Goal: Task Accomplishment & Management: Manage account settings

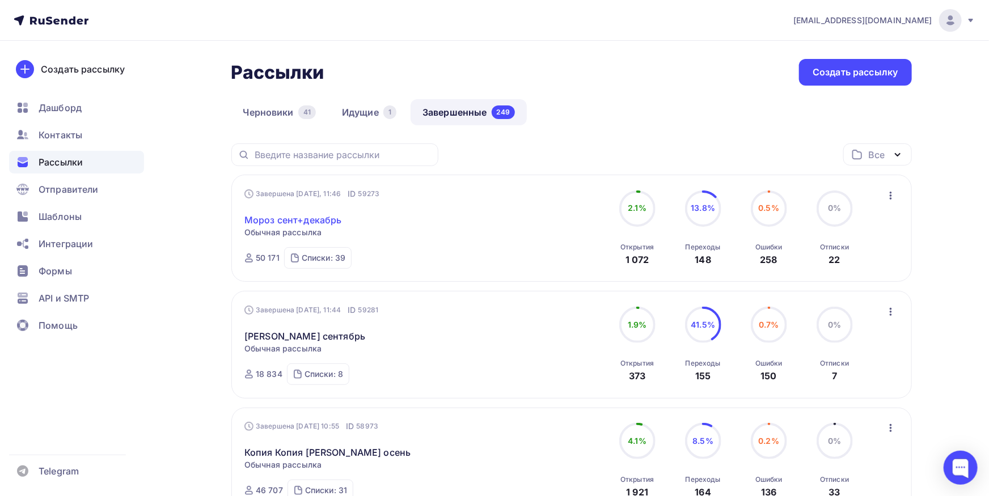
click at [319, 222] on link "Мороз сент+декабрь" at bounding box center [292, 220] width 97 height 14
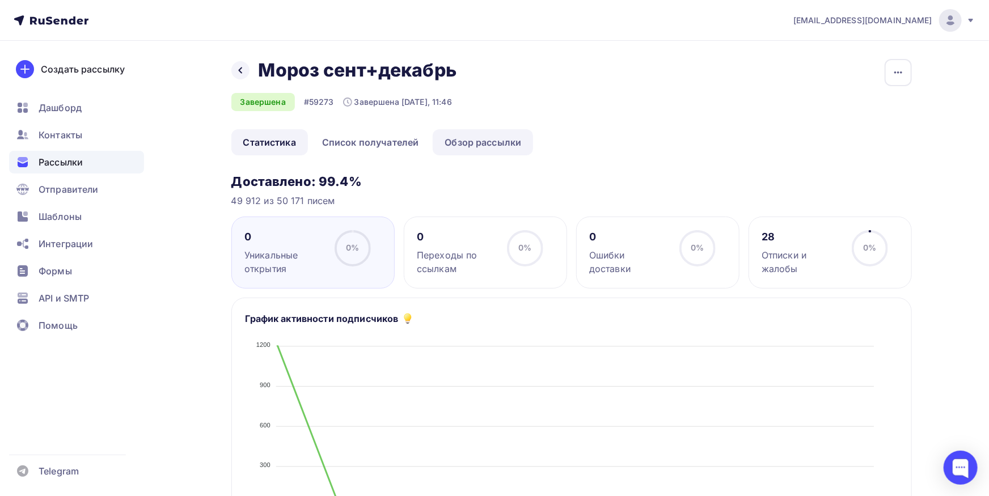
click at [492, 136] on link "Обзор рассылки" at bounding box center [482, 142] width 100 height 26
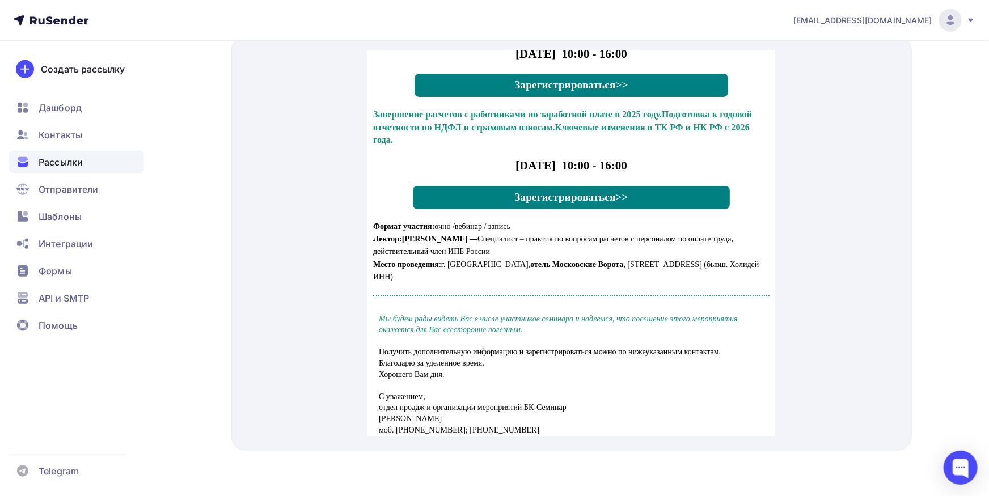
scroll to position [526, 0]
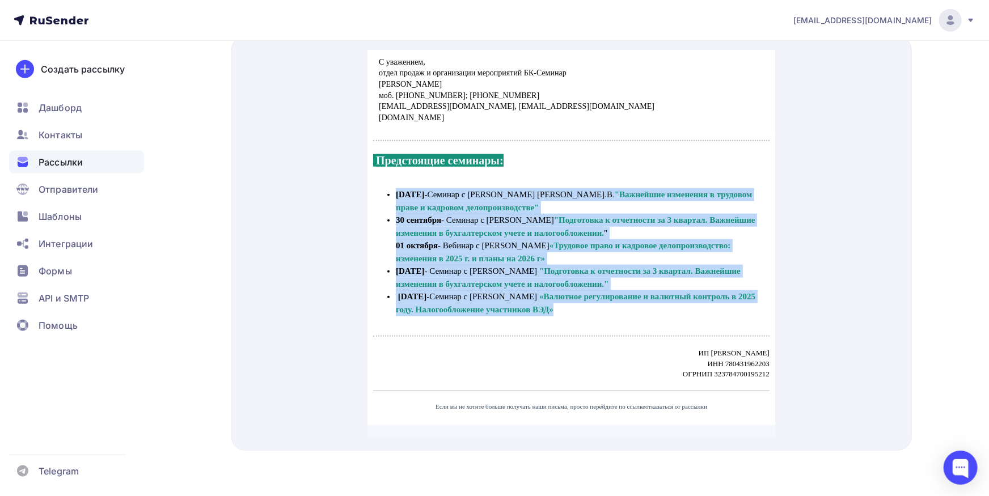
drag, startPoint x: 396, startPoint y: 180, endPoint x: 662, endPoint y: 296, distance: 290.1
click at [662, 296] on ul "[DATE]- Семинар с [PERSON_NAME] "Важнейшие изменения в трудовом праве и кадрово…" at bounding box center [570, 238] width 396 height 128
copy ul "28 loremips- Dolorsi a Consectetura E.S . "Doeiusmod temporinc u laboreet dolor…"
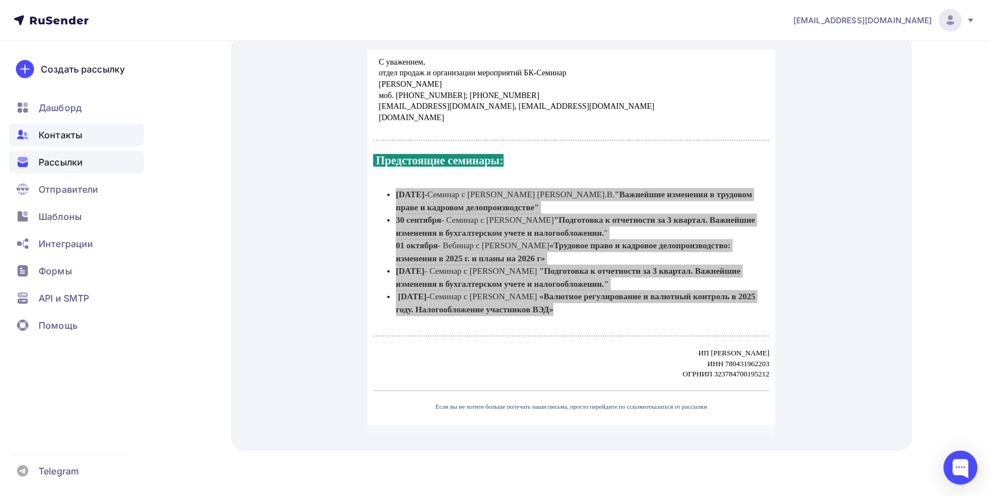
click at [66, 134] on span "Контакты" at bounding box center [61, 135] width 44 height 14
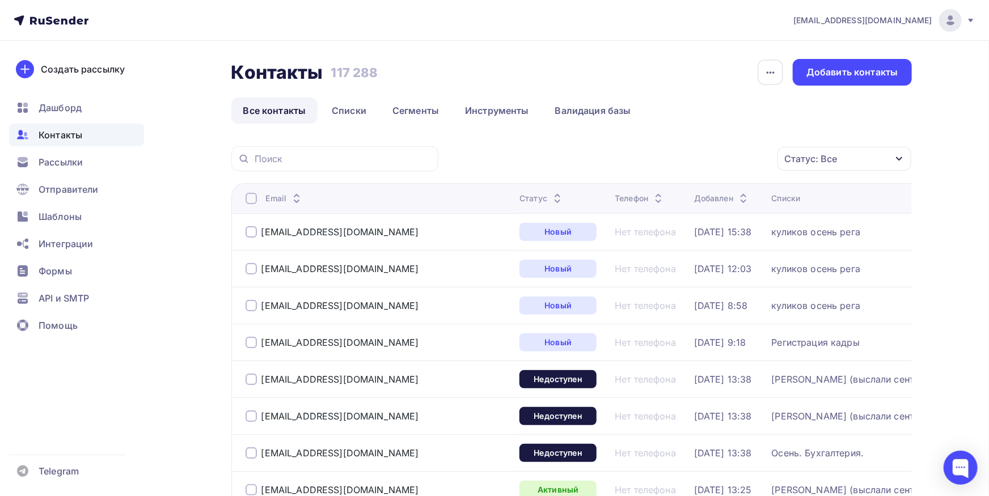
click at [355, 151] on div at bounding box center [334, 158] width 207 height 25
paste input "@[DOMAIN_NAME]"
click at [354, 154] on input "@[DOMAIN_NAME]" at bounding box center [343, 158] width 177 height 12
type input "@[DOMAIN_NAME]"
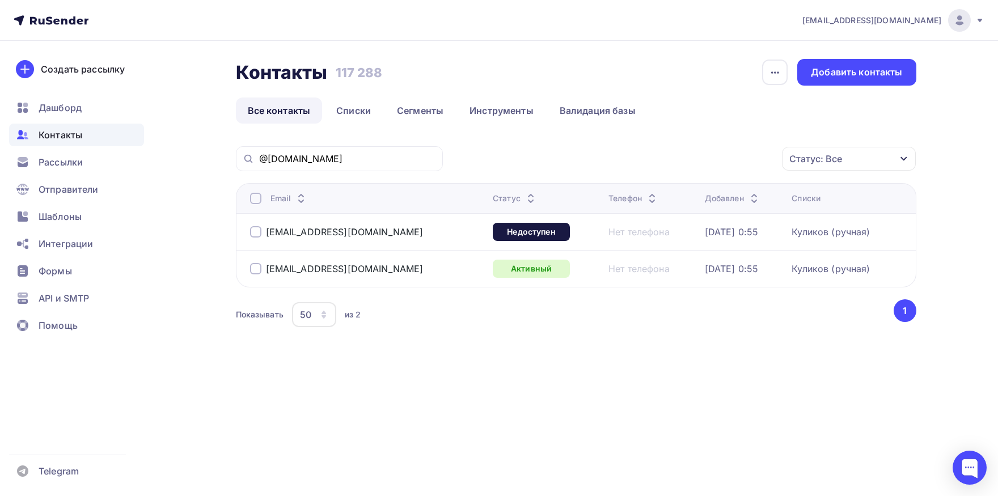
click at [253, 196] on div at bounding box center [255, 198] width 11 height 11
click at [689, 150] on div "Действие" at bounding box center [697, 159] width 150 height 22
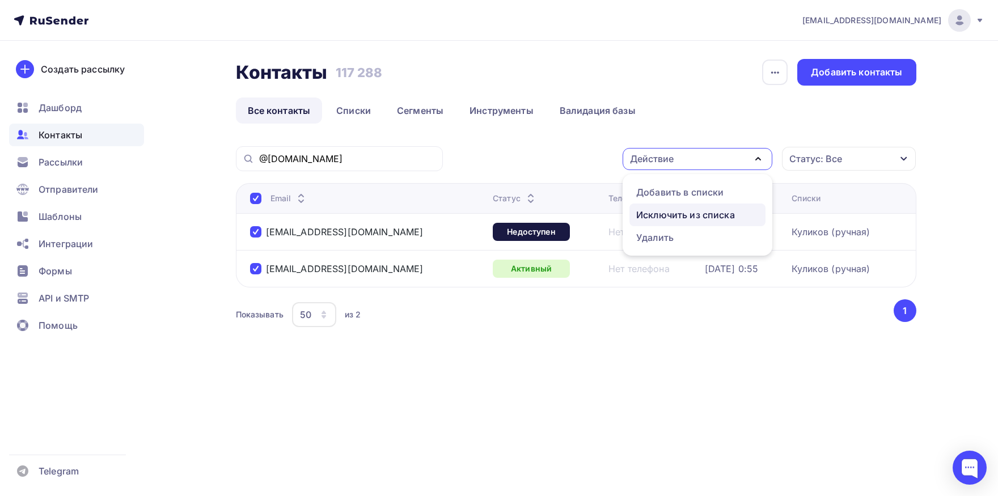
click at [677, 210] on div "Исключить из списка" at bounding box center [685, 215] width 99 height 14
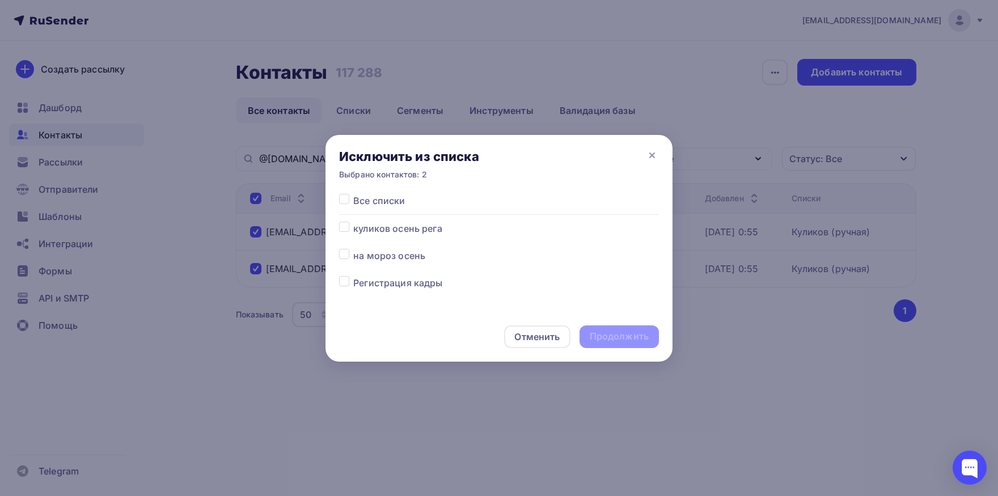
click at [353, 194] on label at bounding box center [353, 194] width 0 height 0
click at [346, 204] on input "checkbox" at bounding box center [344, 199] width 10 height 10
checkbox input "true"
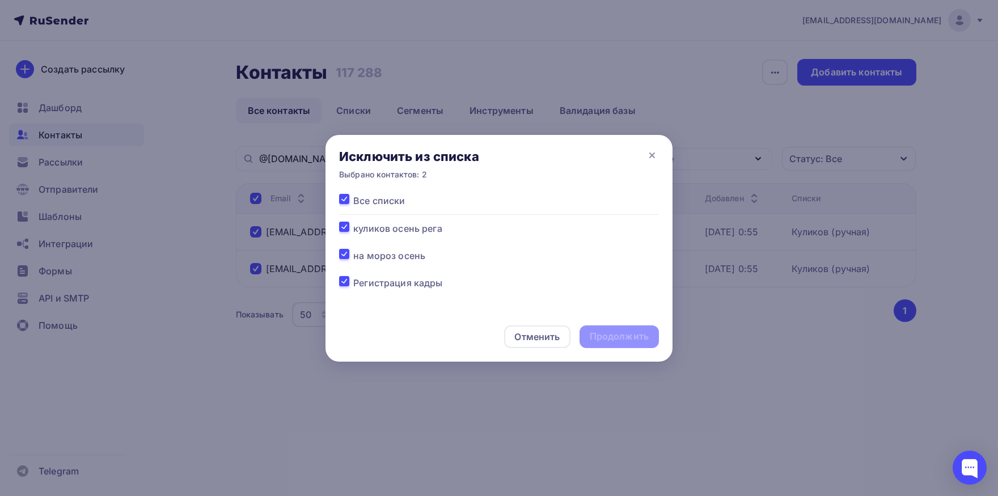
checkbox input "true"
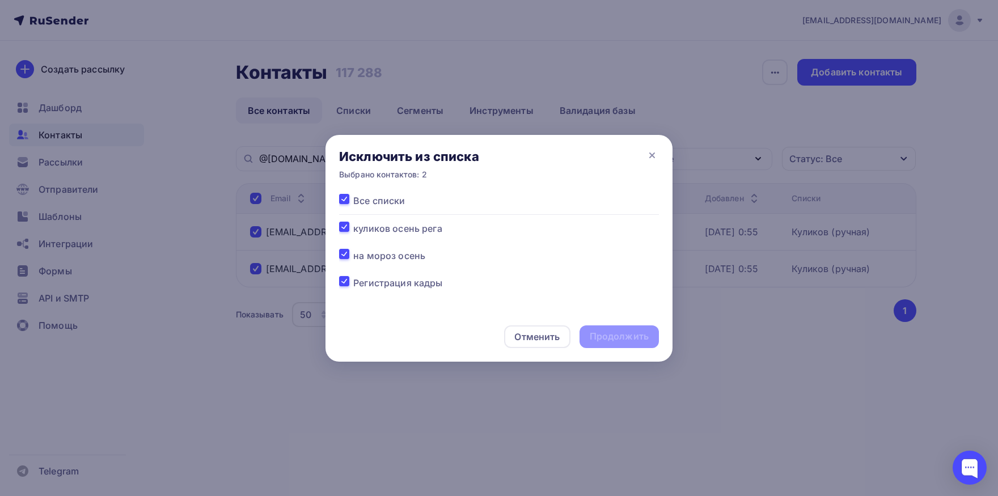
checkbox input "true"
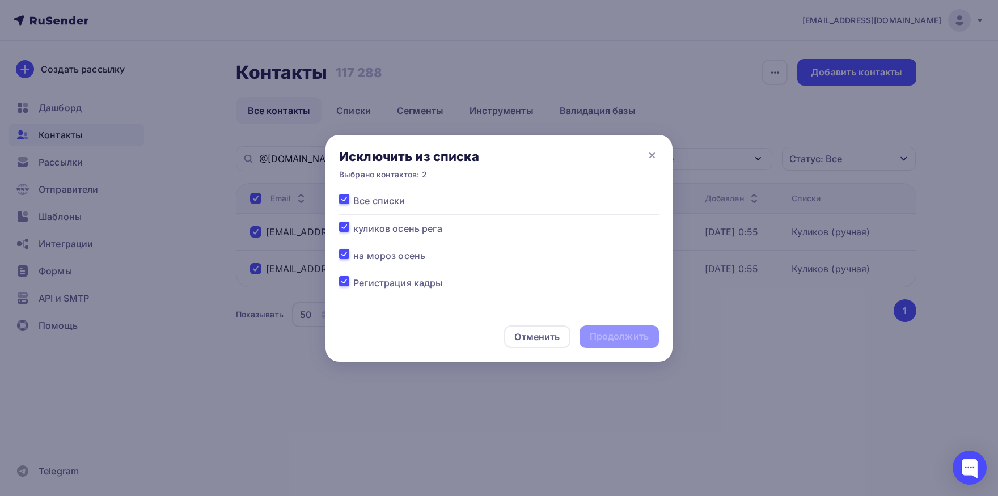
checkbox input "true"
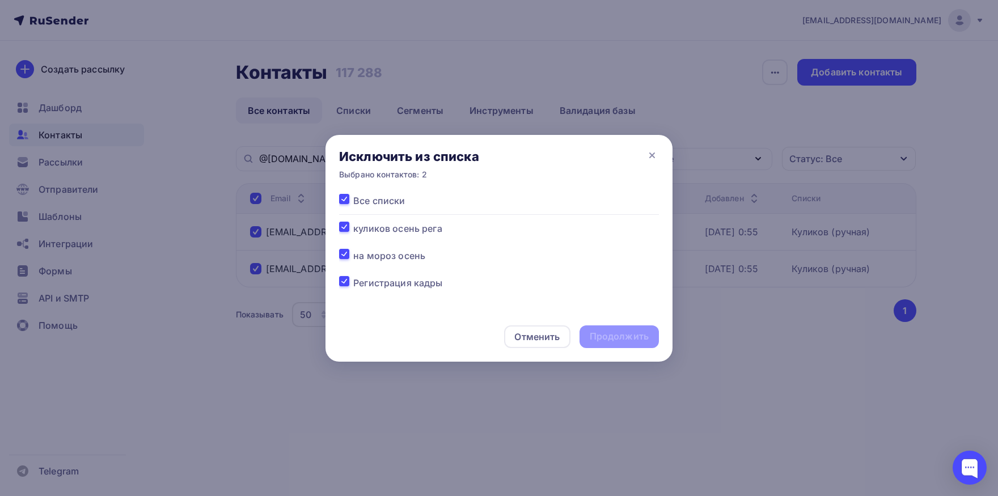
checkbox input "true"
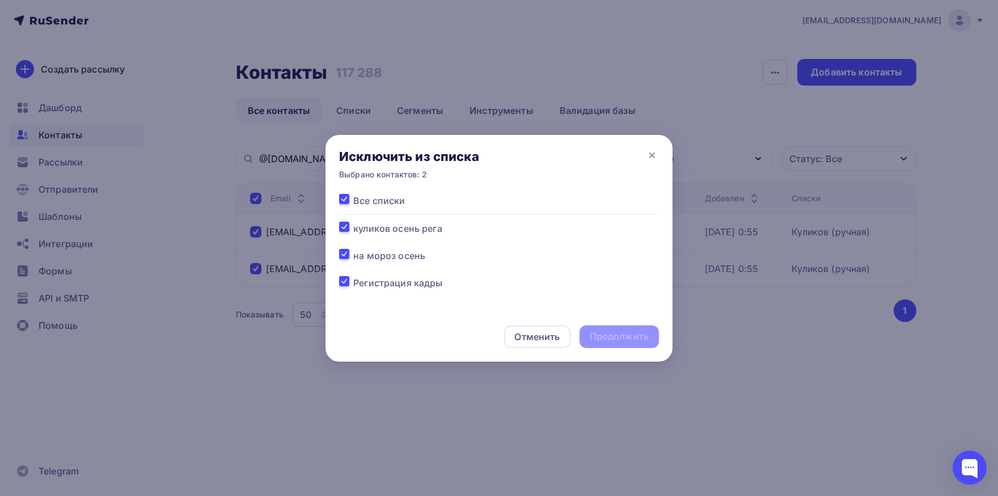
checkbox input "true"
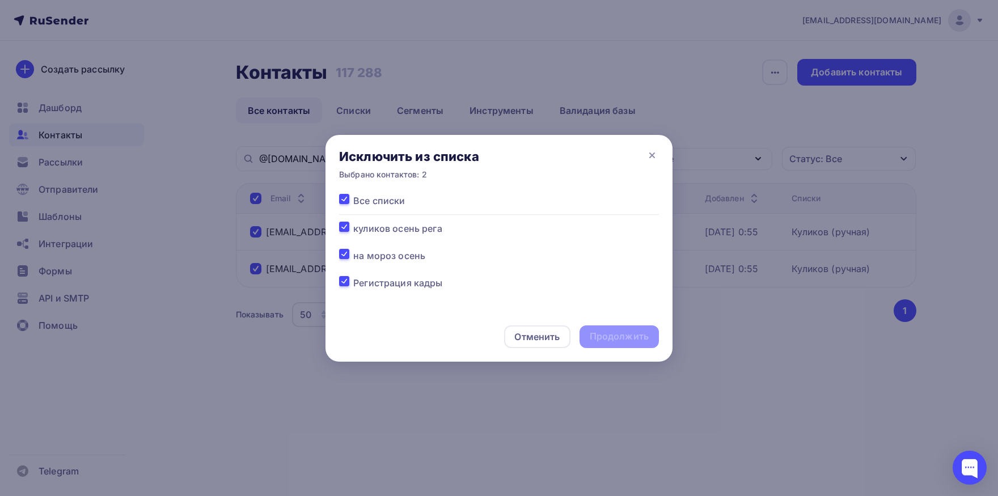
checkbox input "true"
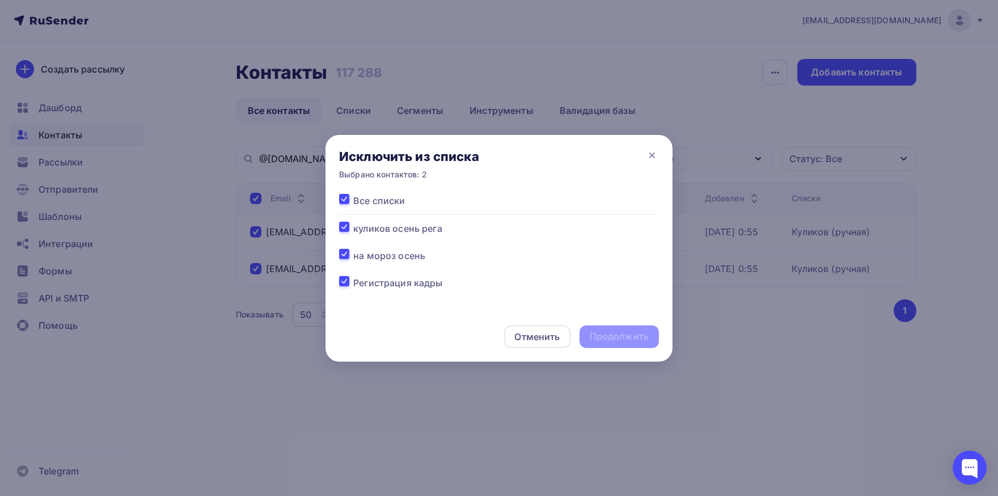
checkbox input "true"
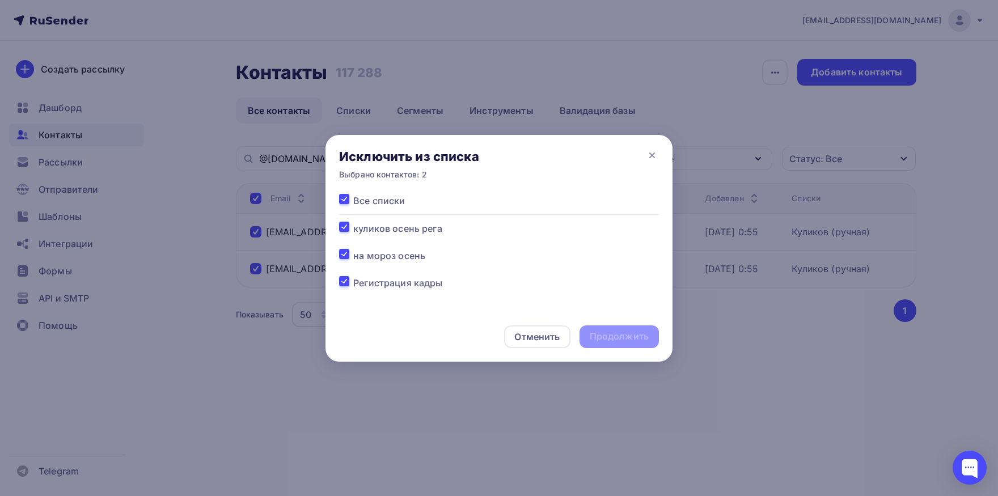
checkbox input "true"
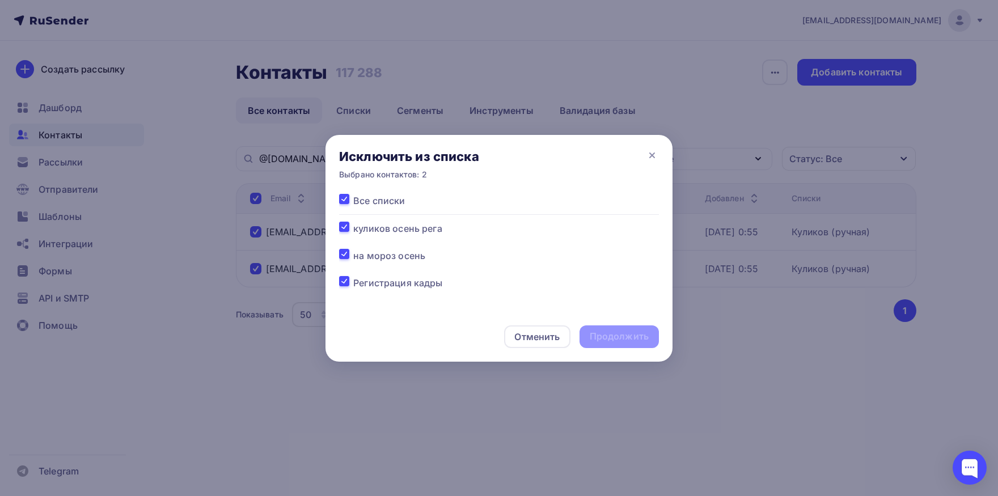
checkbox input "true"
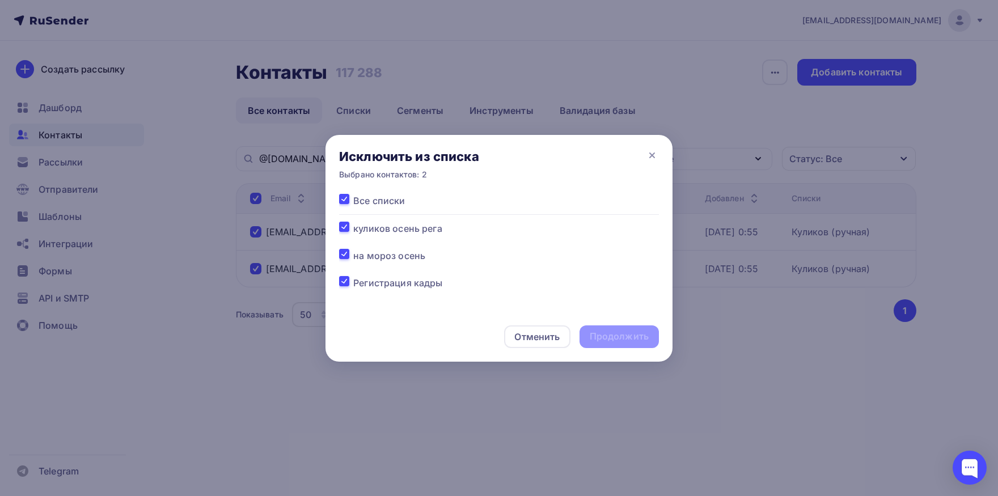
checkbox input "true"
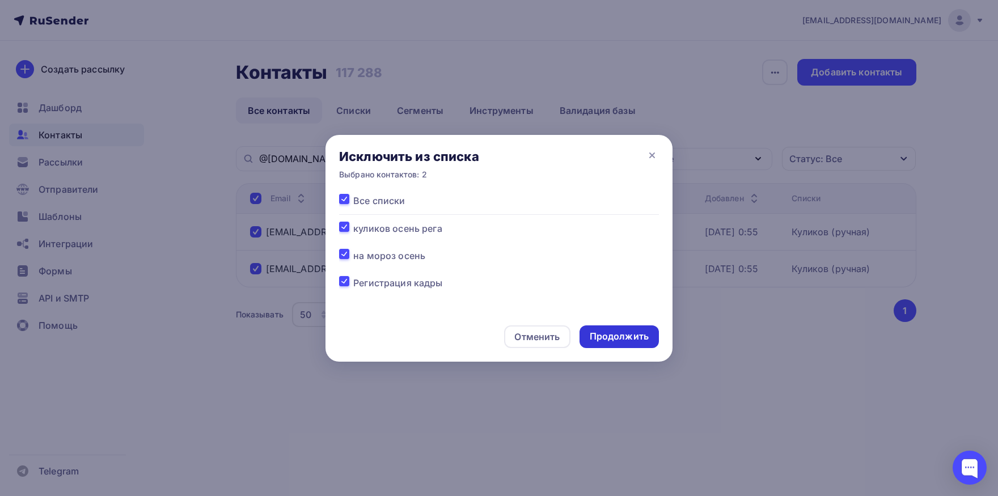
click at [614, 339] on div "Продолжить" at bounding box center [618, 336] width 59 height 13
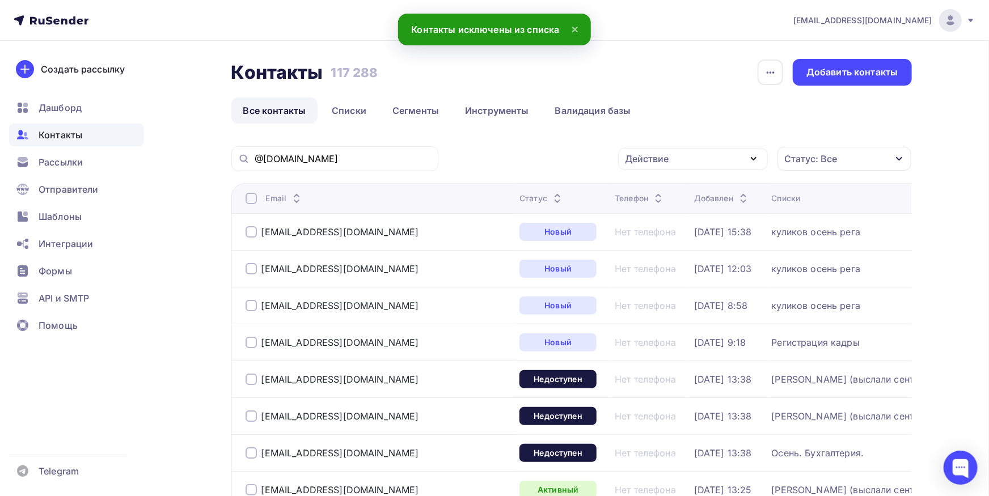
click at [377, 166] on div "@[DOMAIN_NAME]" at bounding box center [334, 158] width 207 height 25
click at [378, 160] on input "@[DOMAIN_NAME]" at bounding box center [343, 158] width 177 height 12
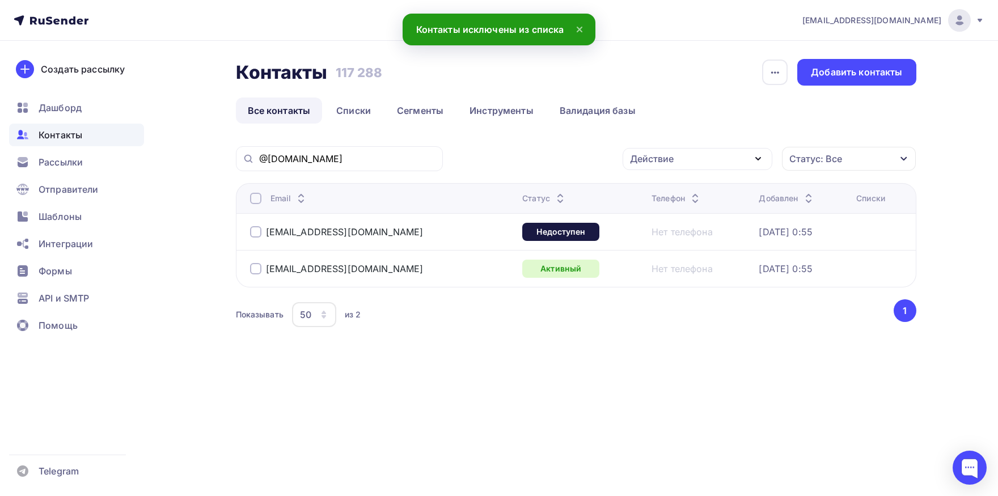
click at [261, 202] on div at bounding box center [255, 198] width 11 height 11
click at [260, 202] on div at bounding box center [255, 198] width 11 height 11
drag, startPoint x: 691, startPoint y: 156, endPoint x: 684, endPoint y: 186, distance: 30.8
click at [691, 158] on div "Действие" at bounding box center [697, 159] width 150 height 22
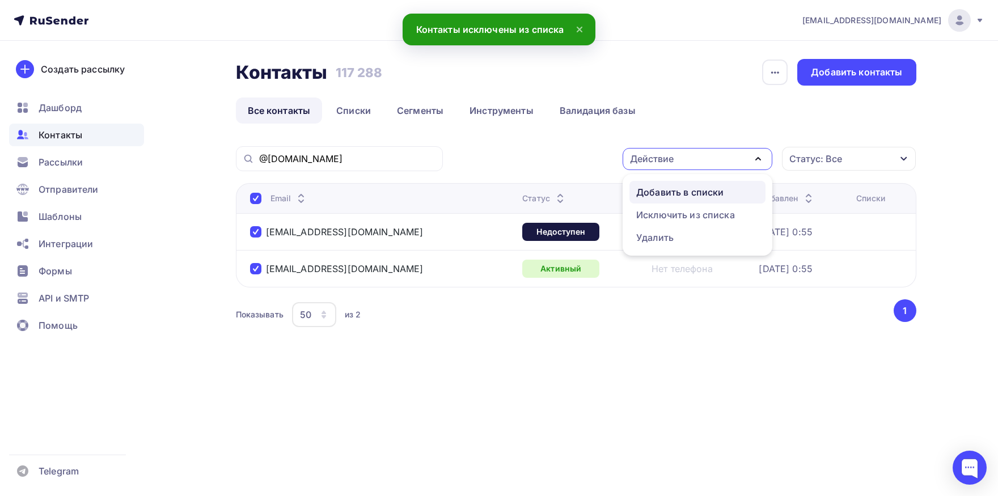
click at [683, 192] on div "Добавить в списки" at bounding box center [679, 192] width 87 height 14
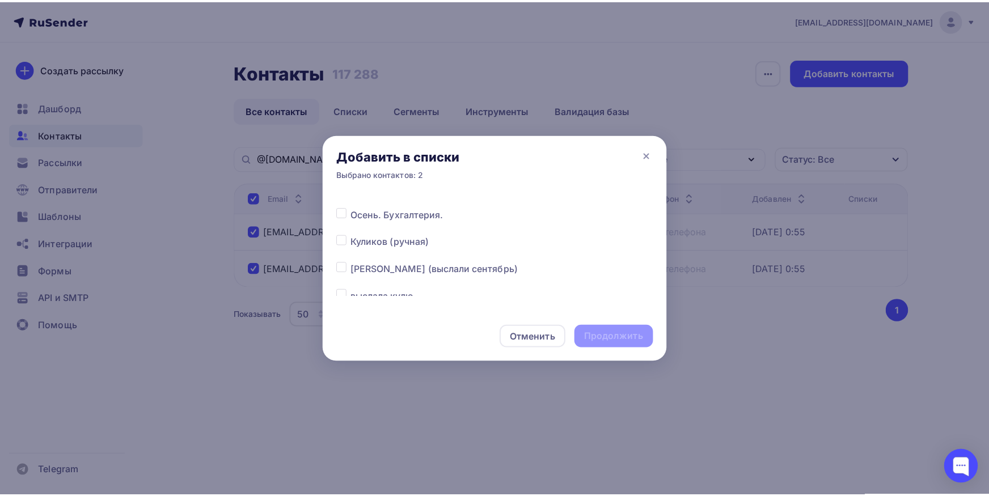
scroll to position [237, 0]
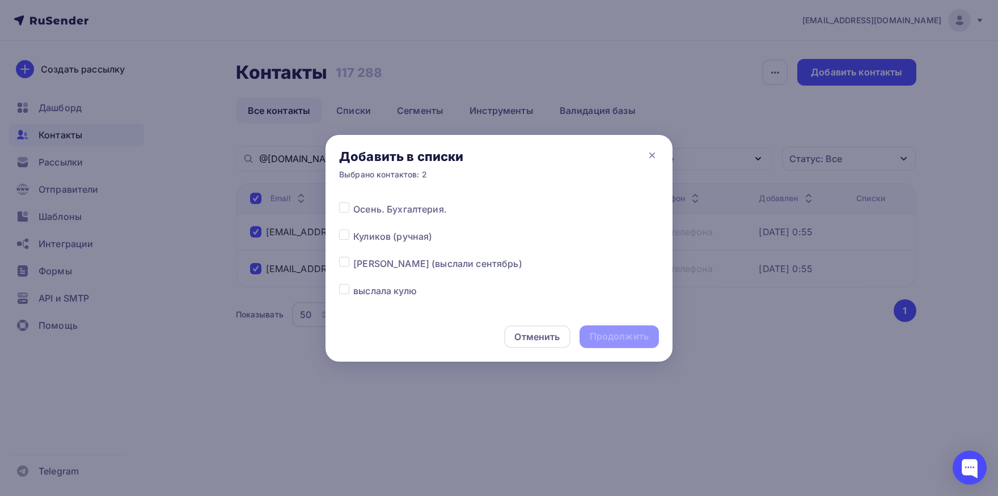
click at [353, 230] on label at bounding box center [353, 230] width 0 height 0
click at [343, 240] on input "checkbox" at bounding box center [344, 235] width 10 height 10
checkbox input "true"
click at [627, 336] on div "Продолжить" at bounding box center [618, 336] width 59 height 13
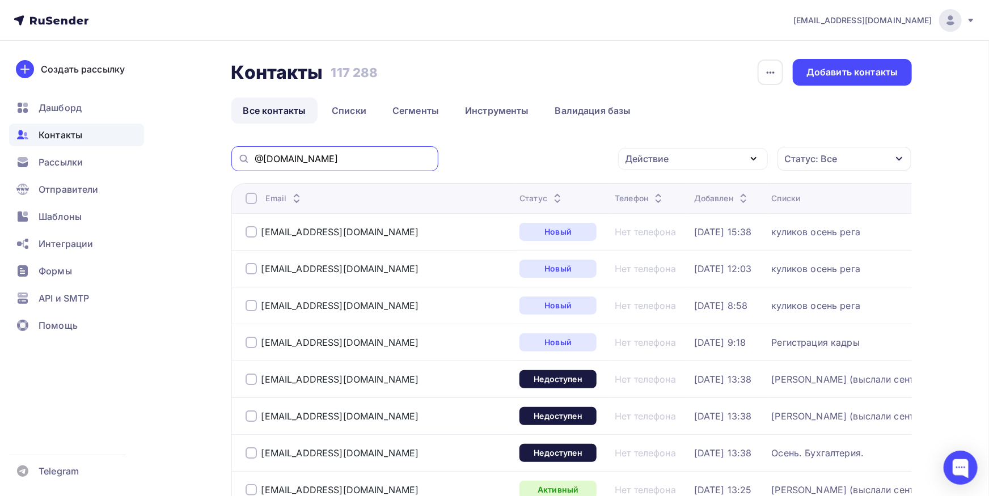
click at [337, 158] on input "@[DOMAIN_NAME]" at bounding box center [343, 158] width 177 height 12
paste input "[EMAIL_ADDRESS]"
click at [337, 158] on input "[EMAIL_ADDRESS][DOMAIN_NAME]" at bounding box center [343, 158] width 177 height 12
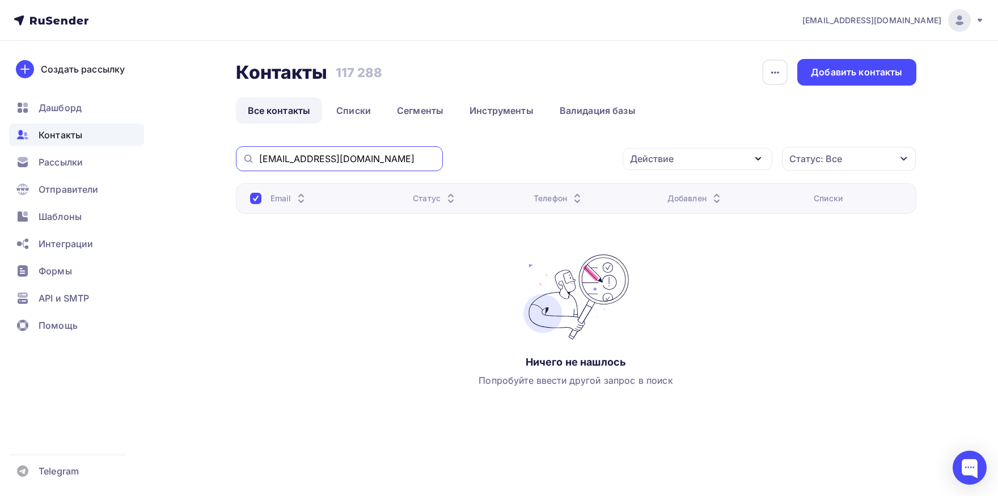
click at [359, 158] on input "[EMAIL_ADDRESS][DOMAIN_NAME]" at bounding box center [347, 158] width 177 height 12
paste input "[EMAIL_ADDRESS][DOMAIN_NAME] [EMAIL_ADDRESS][DOMAIN_NAME] vbsedova@sevensuns"
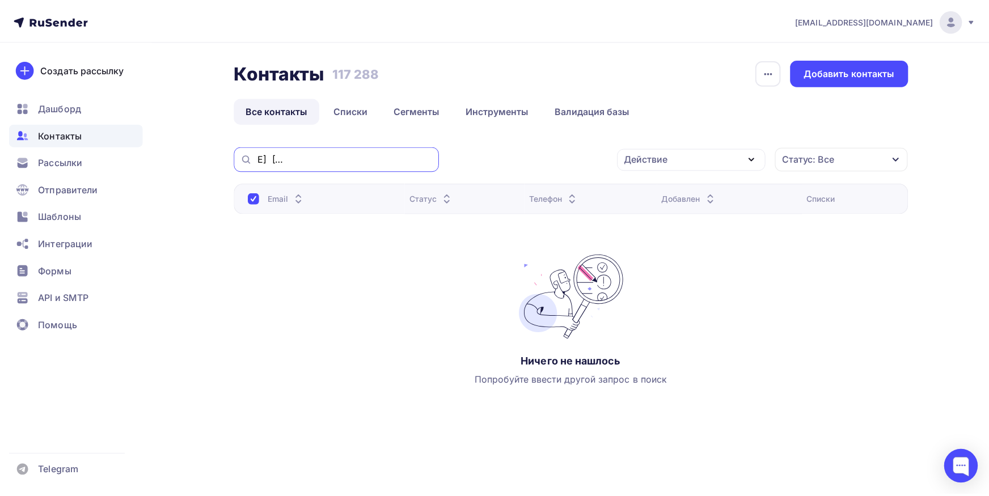
scroll to position [0, 0]
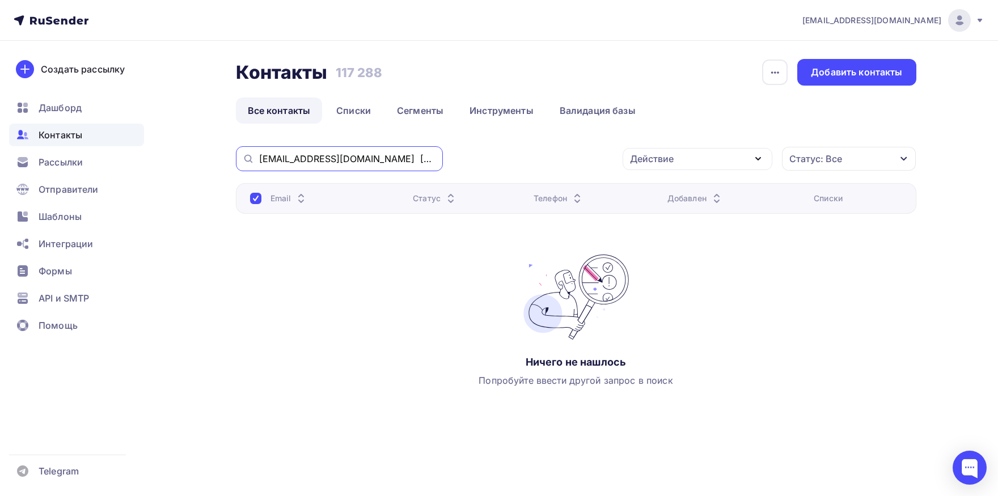
drag, startPoint x: 379, startPoint y: 156, endPoint x: 177, endPoint y: 156, distance: 201.2
click at [259, 156] on input "[EMAIL_ADDRESS][DOMAIN_NAME] [EMAIL_ADDRESS][DOMAIN_NAME] [EMAIL_ADDRESS][DOMAI…" at bounding box center [347, 158] width 177 height 12
click at [347, 160] on input "[DOMAIN_NAME]" at bounding box center [347, 158] width 177 height 12
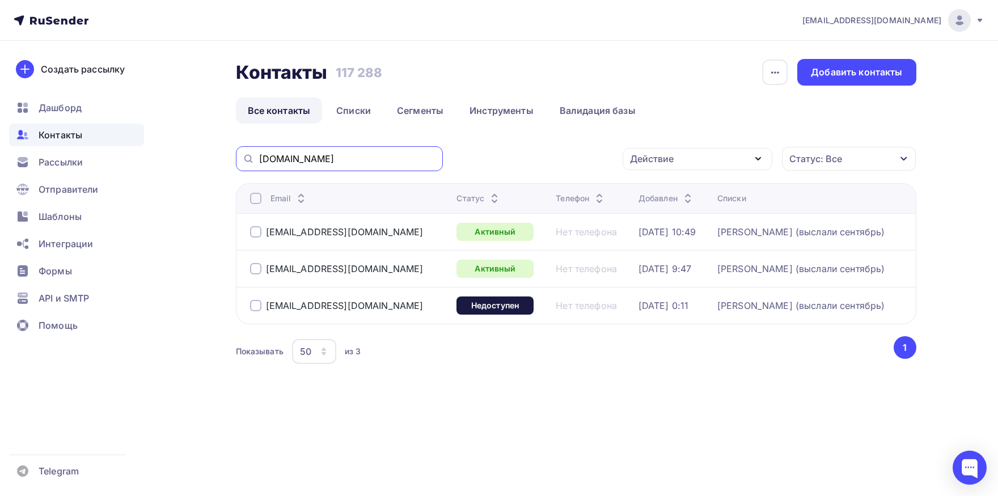
click at [390, 162] on input "[DOMAIN_NAME]" at bounding box center [347, 158] width 177 height 12
paste input "[EMAIL_ADDRESS][DOMAIN_NAME]"
click at [390, 162] on input "[EMAIL_ADDRESS][DOMAIN_NAME]" at bounding box center [347, 158] width 177 height 12
type input "[EMAIL_ADDRESS][DOMAIN_NAME]"
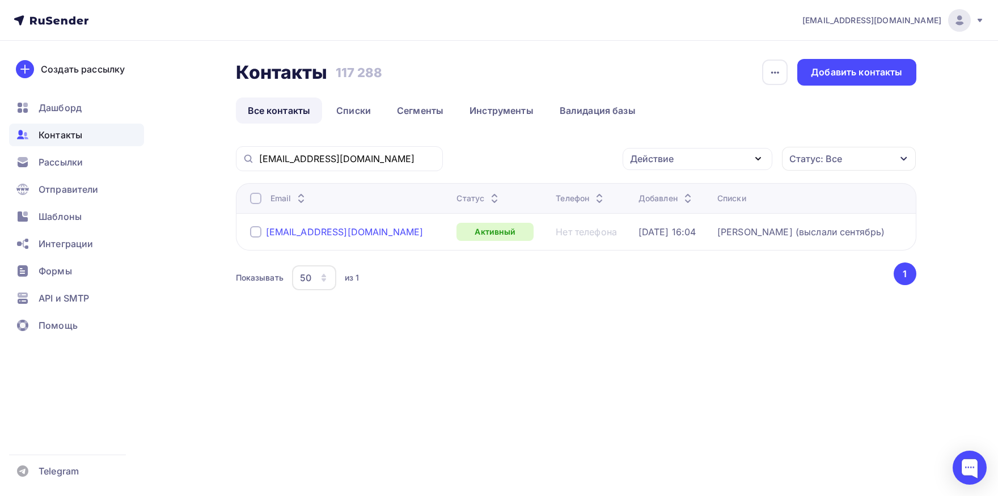
click at [337, 233] on div "[EMAIL_ADDRESS][DOMAIN_NAME]" at bounding box center [345, 231] width 158 height 11
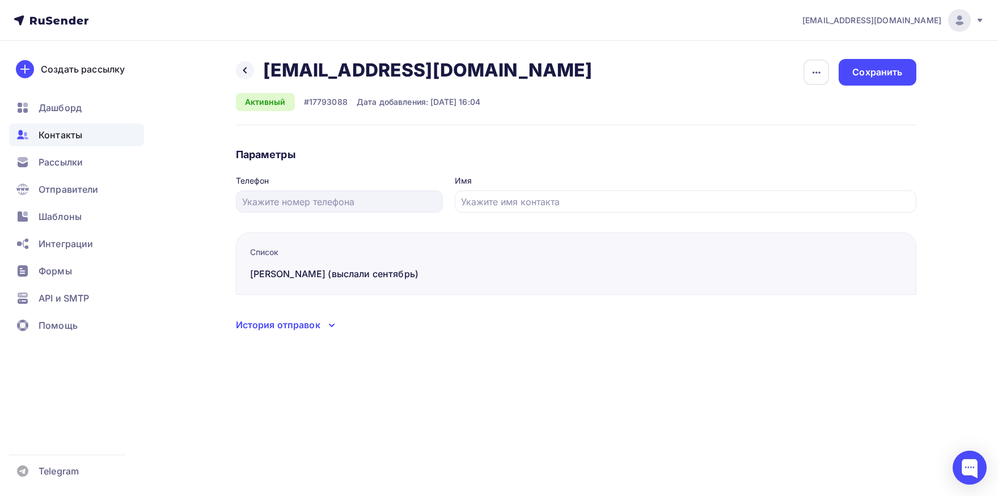
click at [303, 331] on div "История отправок" at bounding box center [278, 325] width 84 height 14
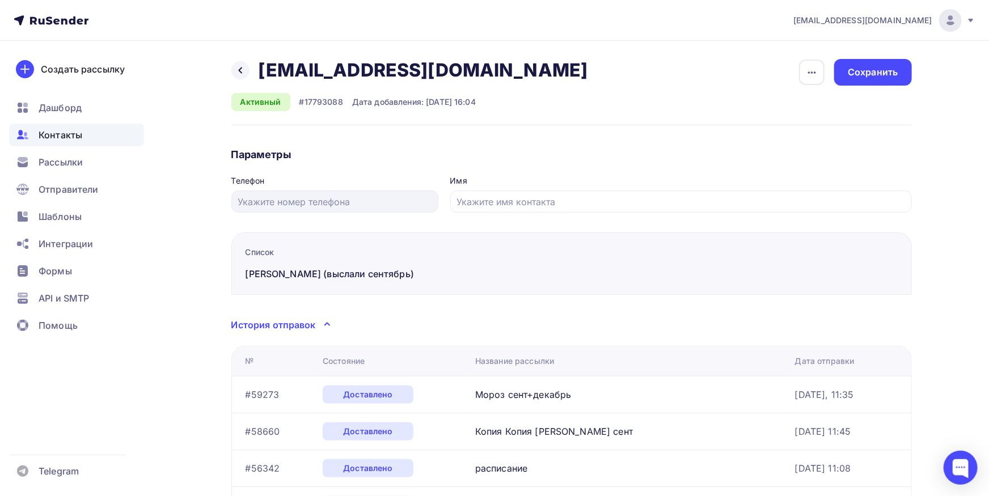
click at [72, 129] on span "Контакты" at bounding box center [61, 135] width 44 height 14
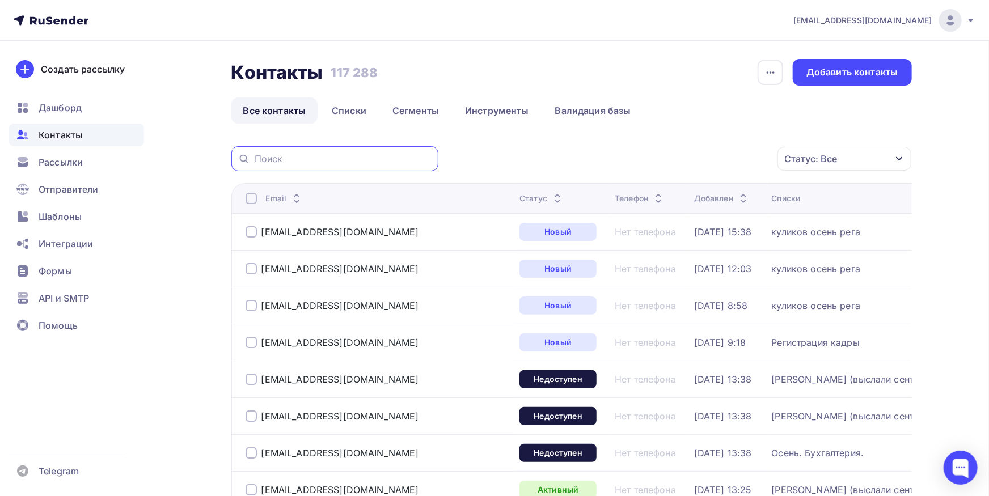
click at [402, 161] on input "text" at bounding box center [343, 158] width 177 height 12
paste input "[EMAIL_ADDRESS][DOMAIN_NAME]"
type input "[EMAIL_ADDRESS][DOMAIN_NAME]"
